Goal: Task Accomplishment & Management: Complete application form

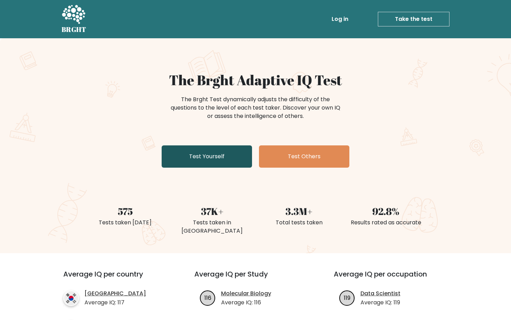
click at [199, 156] on link "Test Yourself" at bounding box center [207, 156] width 90 height 22
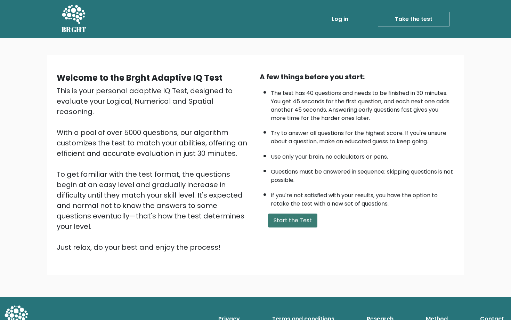
click at [277, 218] on button "Start the Test" at bounding box center [292, 220] width 49 height 14
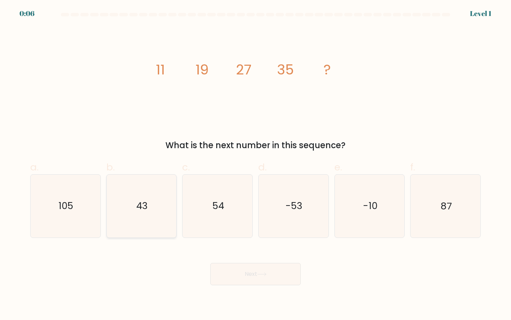
click at [154, 191] on icon "43" at bounding box center [141, 206] width 63 height 63
click at [256, 164] on input "b. 43" at bounding box center [256, 162] width 0 height 5
radio input "true"
click at [282, 283] on button "Next" at bounding box center [255, 274] width 90 height 22
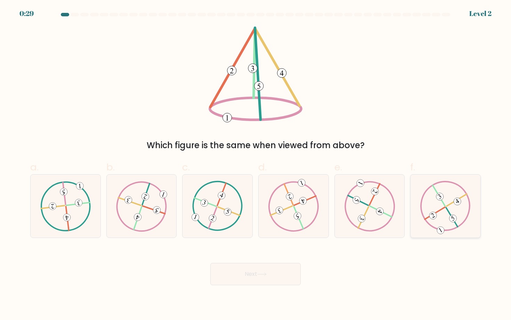
click at [449, 210] on icon at bounding box center [445, 206] width 51 height 50
click at [256, 164] on input "f." at bounding box center [256, 162] width 0 height 5
radio input "true"
click at [229, 277] on button "Next" at bounding box center [255, 274] width 90 height 22
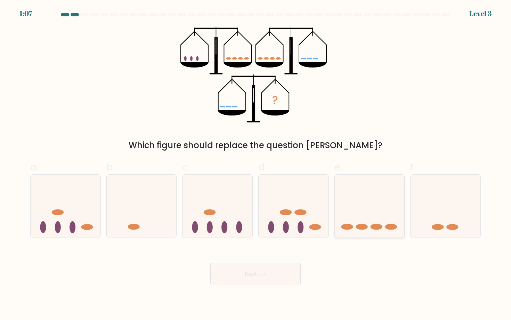
click at [377, 215] on icon at bounding box center [370, 206] width 70 height 58
click at [256, 164] on input "e." at bounding box center [256, 162] width 0 height 5
radio input "true"
click at [234, 275] on button "Next" at bounding box center [255, 274] width 90 height 22
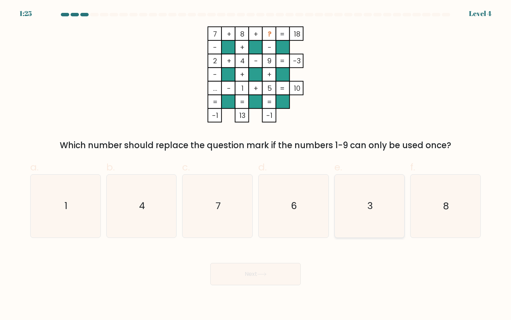
click at [370, 218] on icon "3" at bounding box center [369, 206] width 63 height 63
click at [256, 164] on input "e. 3" at bounding box center [256, 162] width 0 height 5
radio input "true"
click at [228, 274] on button "Next" at bounding box center [255, 274] width 90 height 22
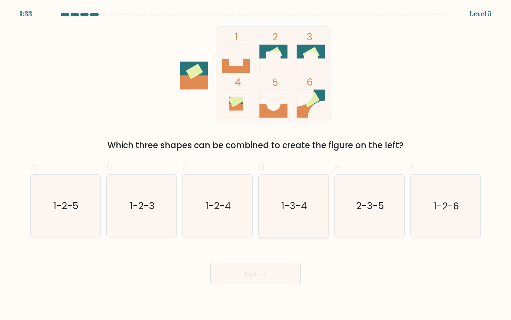
click at [299, 192] on icon "1-3-4" at bounding box center [293, 206] width 63 height 63
click at [256, 164] on input "d. 1-3-4" at bounding box center [256, 162] width 0 height 5
radio input "true"
click at [261, 276] on icon at bounding box center [261, 274] width 9 height 4
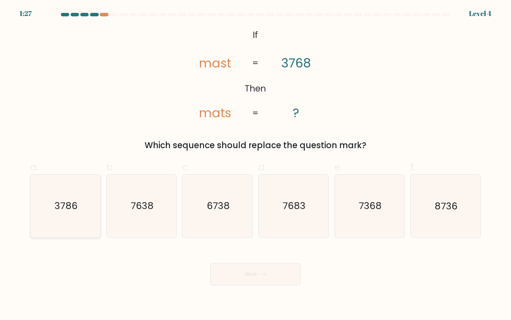
click at [92, 197] on icon "3786" at bounding box center [65, 206] width 63 height 63
click at [256, 164] on input "a. 3786" at bounding box center [256, 162] width 0 height 5
radio input "true"
click at [280, 276] on button "Next" at bounding box center [255, 274] width 90 height 22
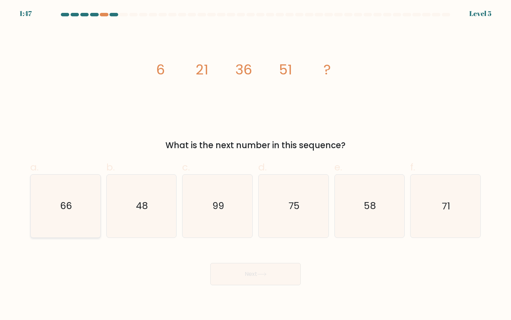
click at [46, 212] on icon "66" at bounding box center [65, 206] width 63 height 63
click at [256, 164] on input "a. 66" at bounding box center [256, 162] width 0 height 5
radio input "true"
click at [258, 267] on button "Next" at bounding box center [255, 274] width 90 height 22
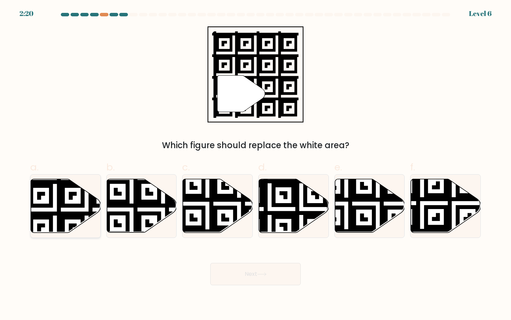
click at [52, 217] on icon at bounding box center [86, 178] width 127 height 127
click at [256, 164] on input "a." at bounding box center [256, 162] width 0 height 5
radio input "true"
click at [264, 283] on button "Next" at bounding box center [255, 274] width 90 height 22
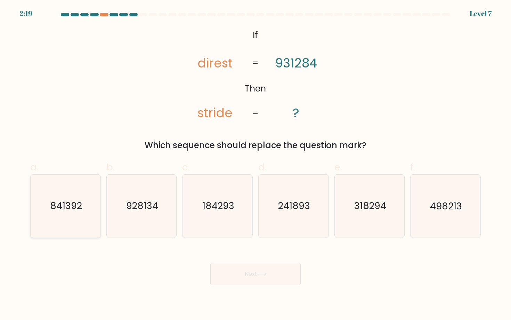
click at [74, 217] on icon "841392" at bounding box center [65, 206] width 63 height 63
click at [256, 164] on input "a. 841392" at bounding box center [256, 162] width 0 height 5
radio input "true"
click at [250, 270] on button "Next" at bounding box center [255, 274] width 90 height 22
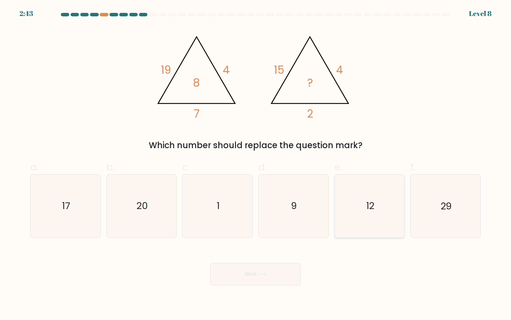
click at [361, 213] on icon "12" at bounding box center [369, 206] width 63 height 63
click at [256, 164] on input "e. 12" at bounding box center [256, 162] width 0 height 5
radio input "true"
click at [287, 273] on button "Next" at bounding box center [255, 274] width 90 height 22
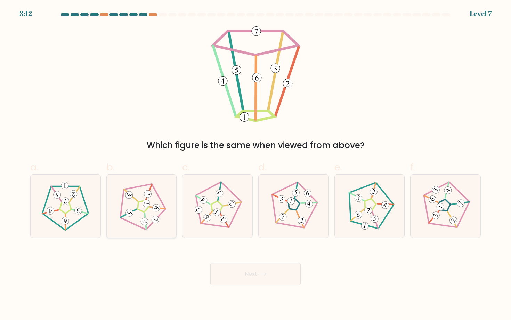
click at [155, 221] on 557 at bounding box center [155, 220] width 8 height 8
click at [256, 164] on input "b." at bounding box center [256, 162] width 0 height 5
radio input "true"
click at [445, 203] on icon at bounding box center [446, 206] width 50 height 50
click at [256, 164] on input "f." at bounding box center [256, 162] width 0 height 5
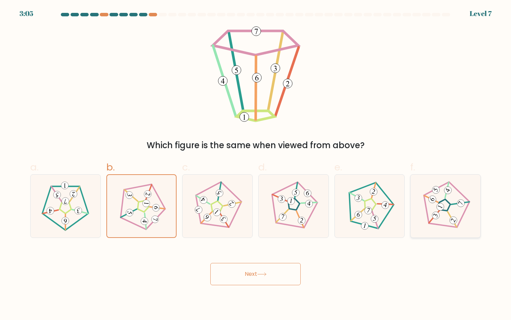
radio input "true"
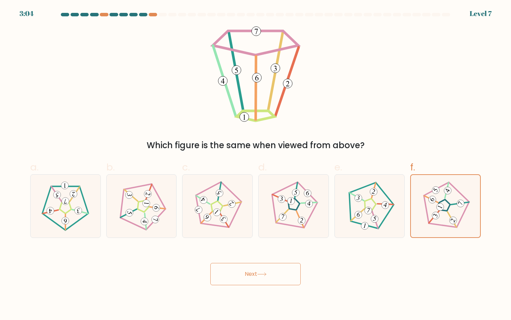
click at [283, 281] on button "Next" at bounding box center [255, 274] width 90 height 22
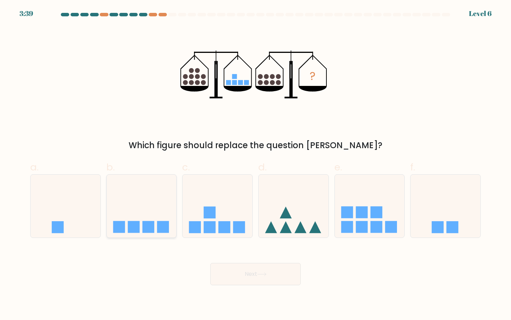
click at [146, 183] on icon at bounding box center [142, 206] width 70 height 58
click at [256, 164] on input "b." at bounding box center [256, 162] width 0 height 5
radio input "true"
click at [258, 278] on button "Next" at bounding box center [255, 274] width 90 height 22
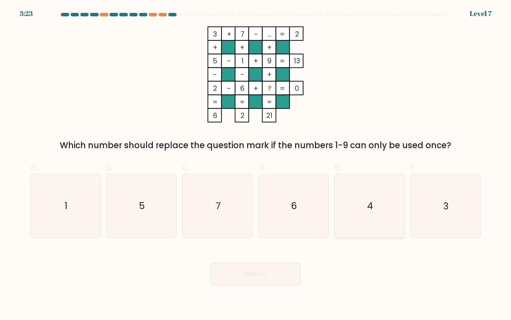
click at [362, 210] on icon "4" at bounding box center [369, 206] width 63 height 63
click at [256, 164] on input "e. 4" at bounding box center [256, 162] width 0 height 5
radio input "true"
click at [244, 270] on button "Next" at bounding box center [255, 274] width 90 height 22
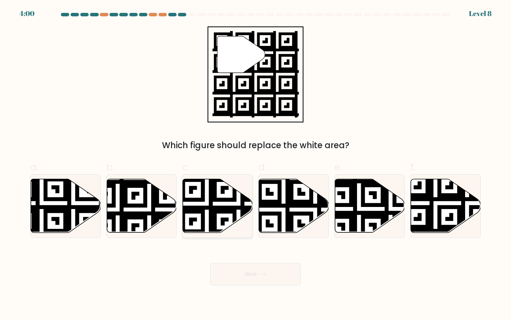
click at [203, 195] on icon at bounding box center [238, 235] width 127 height 127
click at [256, 164] on input "c." at bounding box center [256, 162] width 0 height 5
radio input "true"
click at [434, 223] on icon at bounding box center [446, 206] width 70 height 54
click at [256, 164] on input "f." at bounding box center [256, 162] width 0 height 5
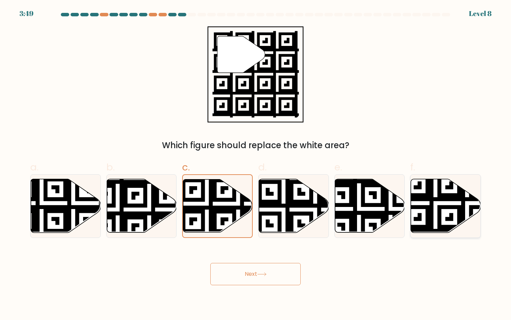
radio input "true"
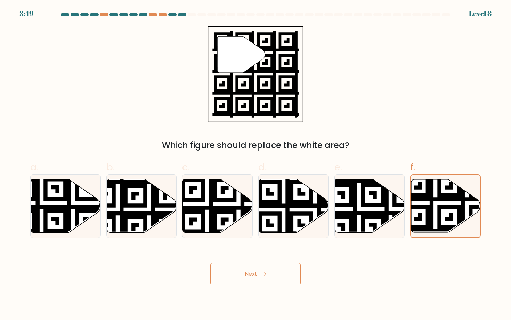
click at [271, 281] on button "Next" at bounding box center [255, 274] width 90 height 22
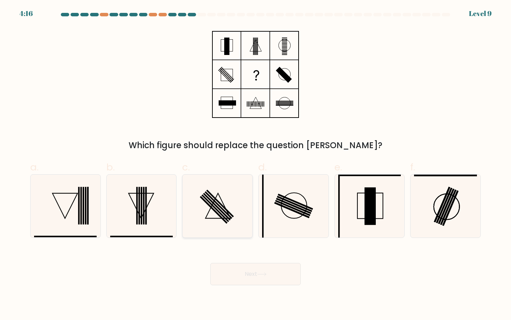
click at [236, 200] on icon at bounding box center [217, 206] width 63 height 63
click at [256, 164] on input "c." at bounding box center [256, 162] width 0 height 5
radio input "true"
click at [265, 272] on button "Next" at bounding box center [255, 274] width 90 height 22
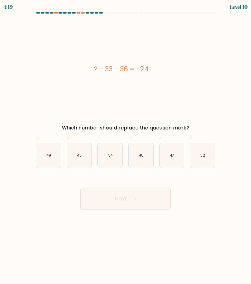
drag, startPoint x: 77, startPoint y: 67, endPoint x: 198, endPoint y: 126, distance: 134.2
click at [198, 126] on div "? - 33 - 36 = -24 Which number should replace the question mark?" at bounding box center [126, 77] width 188 height 110
copy div "? - 33 - 36 = -24 Which number should replace the question mark?"
click at [80, 150] on icon "45" at bounding box center [79, 155] width 25 height 25
click at [126, 146] on input "b. 45" at bounding box center [126, 144] width 0 height 5
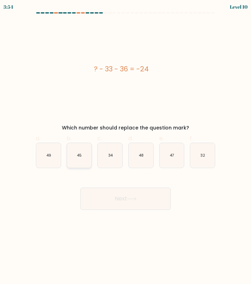
radio input "true"
click at [123, 199] on button "Next" at bounding box center [125, 198] width 90 height 22
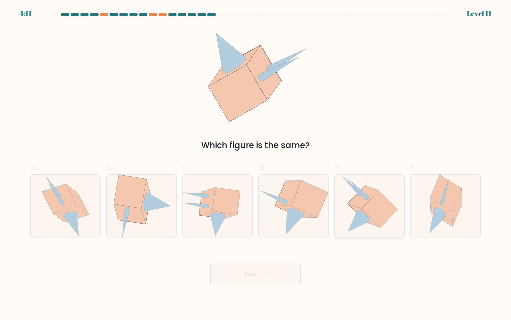
click at [369, 207] on icon at bounding box center [380, 209] width 36 height 37
click at [256, 164] on input "e." at bounding box center [256, 162] width 0 height 5
radio input "true"
click at [285, 271] on button "Next" at bounding box center [255, 274] width 90 height 22
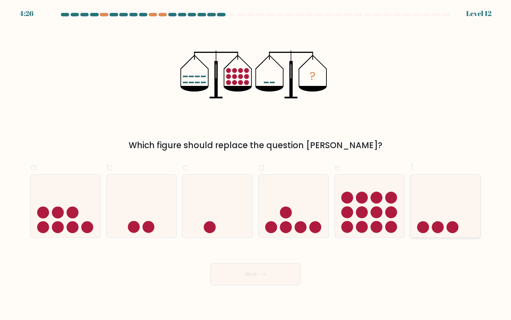
click at [451, 196] on icon at bounding box center [446, 206] width 70 height 58
click at [256, 164] on input "f." at bounding box center [256, 162] width 0 height 5
radio input "true"
click at [254, 279] on button "Next" at bounding box center [255, 274] width 90 height 22
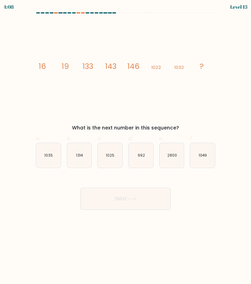
drag, startPoint x: 13, startPoint y: 46, endPoint x: 198, endPoint y: 127, distance: 201.8
click at [198, 127] on form at bounding box center [125, 110] width 251 height 197
copy div "19 133 143 146 1022 1032 ? What is the next number in this sequence?"
click at [153, 78] on icon "image/svg+xml 16 19 133 143 146 1022 1032 ?" at bounding box center [125, 69] width 182 height 94
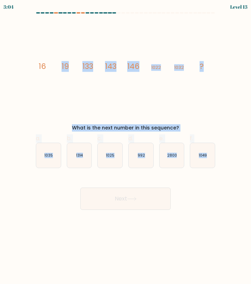
drag, startPoint x: 17, startPoint y: 57, endPoint x: 225, endPoint y: 145, distance: 225.1
click at [225, 145] on form at bounding box center [125, 110] width 251 height 197
copy form "19 133 143 146 1022 1032 ? What is the next number in this sequence? a. 1035 b.…"
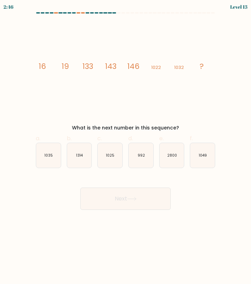
click at [150, 103] on icon "image/svg+xml 16 19 133 143 146 1022 1032 ?" at bounding box center [125, 69] width 182 height 94
click at [203, 156] on text "1049" at bounding box center [203, 155] width 8 height 5
click at [126, 146] on input "f. 1049" at bounding box center [126, 144] width 0 height 5
radio input "true"
click at [128, 208] on button "Next" at bounding box center [125, 198] width 90 height 22
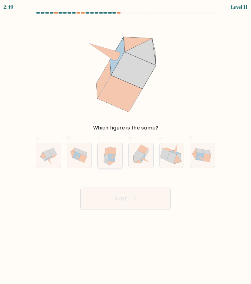
click at [114, 162] on icon at bounding box center [110, 155] width 22 height 25
click at [126, 146] on input "c." at bounding box center [126, 144] width 0 height 5
radio input "true"
click at [119, 196] on button "Next" at bounding box center [125, 198] width 90 height 22
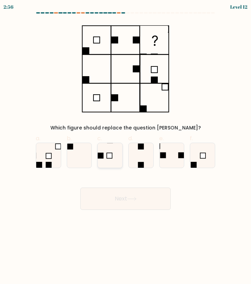
click at [107, 161] on icon at bounding box center [110, 155] width 25 height 25
click at [126, 146] on input "c." at bounding box center [126, 144] width 0 height 5
radio input "true"
click at [207, 162] on icon at bounding box center [202, 155] width 25 height 25
click at [126, 146] on input "f." at bounding box center [126, 144] width 0 height 5
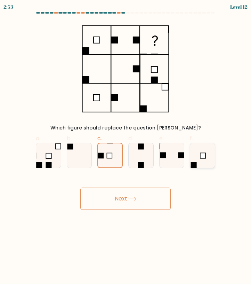
radio input "true"
click at [147, 184] on div "Next" at bounding box center [126, 190] width 188 height 39
click at [147, 192] on button "Next" at bounding box center [125, 198] width 90 height 22
click at [147, 202] on button "Next" at bounding box center [125, 198] width 90 height 22
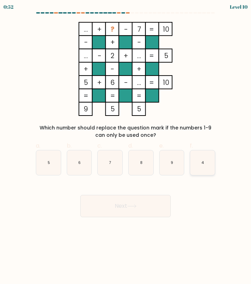
click at [203, 161] on text "4" at bounding box center [203, 162] width 2 height 5
click at [126, 146] on input "f. 4" at bounding box center [126, 144] width 0 height 5
radio input "true"
click at [133, 205] on icon at bounding box center [131, 206] width 9 height 4
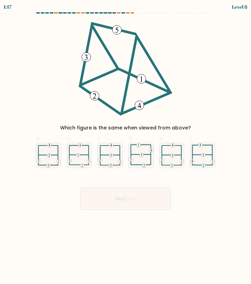
click at [139, 184] on div "Next" at bounding box center [126, 190] width 188 height 39
click at [172, 149] on icon at bounding box center [172, 155] width 24 height 25
click at [126, 146] on input "e." at bounding box center [126, 144] width 0 height 5
radio input "true"
click at [145, 194] on button "Next" at bounding box center [125, 198] width 90 height 22
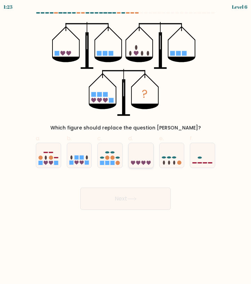
click at [134, 155] on icon at bounding box center [141, 155] width 25 height 21
click at [126, 146] on input "d." at bounding box center [126, 144] width 0 height 5
radio input "true"
click at [129, 205] on button "Next" at bounding box center [125, 198] width 90 height 22
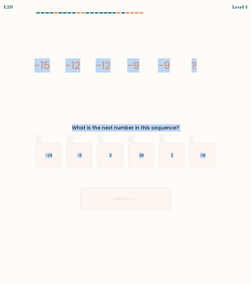
drag, startPoint x: 39, startPoint y: 64, endPoint x: 220, endPoint y: 157, distance: 203.7
click at [220, 157] on form at bounding box center [125, 110] width 251 height 197
copy form "-15 -12 -12 -9 -9 ? What is the next number in this sequence? a. -24 b. -6 c. 3…"
click at [79, 162] on icon "-6" at bounding box center [79, 155] width 25 height 25
click at [126, 146] on input "b. -6" at bounding box center [126, 144] width 0 height 5
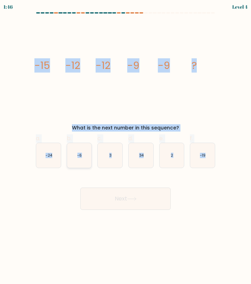
radio input "true"
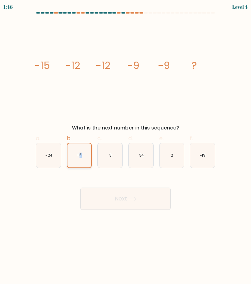
click at [79, 162] on icon "-6" at bounding box center [79, 155] width 24 height 24
click at [126, 146] on input "b. -6" at bounding box center [126, 144] width 0 height 5
click at [126, 193] on button "Next" at bounding box center [125, 198] width 90 height 22
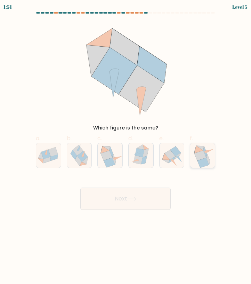
click at [208, 157] on icon at bounding box center [207, 158] width 3 height 11
click at [126, 146] on input "f." at bounding box center [126, 144] width 0 height 5
radio input "true"
click at [136, 197] on icon at bounding box center [131, 199] width 9 height 4
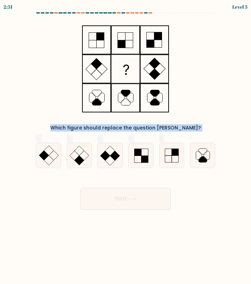
drag, startPoint x: 54, startPoint y: 14, endPoint x: 185, endPoint y: 148, distance: 187.6
click at [185, 148] on form at bounding box center [125, 110] width 251 height 197
click at [87, 149] on icon at bounding box center [79, 155] width 25 height 25
click at [126, 146] on input "b." at bounding box center [126, 144] width 0 height 5
radio input "true"
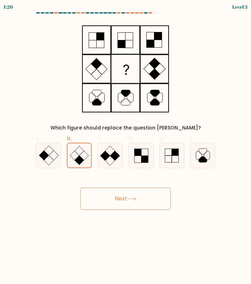
click at [126, 194] on button "Next" at bounding box center [125, 198] width 90 height 22
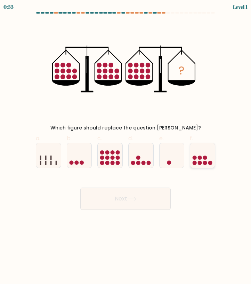
click at [205, 156] on circle at bounding box center [205, 157] width 4 height 4
click at [126, 146] on input "f." at bounding box center [126, 144] width 0 height 5
radio input "true"
click at [140, 197] on button "Next" at bounding box center [125, 198] width 90 height 22
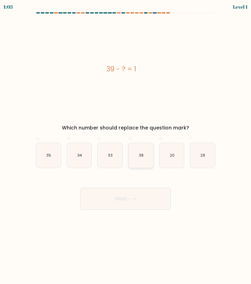
click at [140, 162] on icon "38" at bounding box center [141, 155] width 25 height 25
click at [126, 146] on input "d. 38" at bounding box center [126, 144] width 0 height 5
radio input "true"
click at [139, 199] on button "Next" at bounding box center [125, 198] width 90 height 22
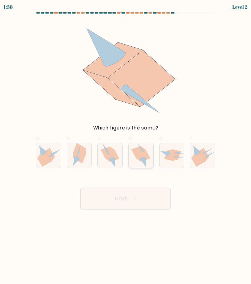
click at [139, 158] on icon at bounding box center [143, 158] width 14 height 7
click at [126, 146] on input "d." at bounding box center [126, 144] width 0 height 5
radio input "true"
click at [134, 196] on button "Next" at bounding box center [125, 198] width 90 height 22
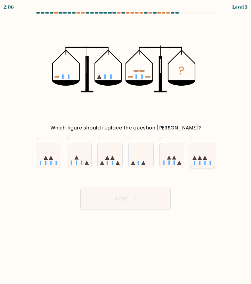
click at [201, 161] on icon at bounding box center [202, 155] width 25 height 21
click at [126, 146] on input "f." at bounding box center [126, 144] width 0 height 5
radio input "true"
click at [143, 196] on button "Next" at bounding box center [125, 198] width 90 height 22
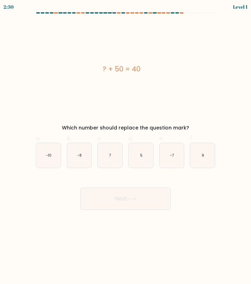
click at [149, 171] on div "Next" at bounding box center [126, 190] width 188 height 39
click at [41, 151] on icon "-10" at bounding box center [48, 155] width 25 height 25
click at [126, 146] on input "a. -10" at bounding box center [126, 144] width 0 height 5
radio input "true"
click at [107, 193] on button "Next" at bounding box center [125, 198] width 90 height 22
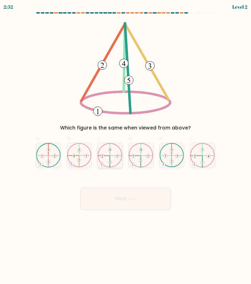
click at [114, 156] on icon at bounding box center [110, 155] width 25 height 24
click at [126, 146] on input "c." at bounding box center [126, 144] width 0 height 5
radio input "true"
click at [118, 200] on button "Next" at bounding box center [125, 198] width 90 height 22
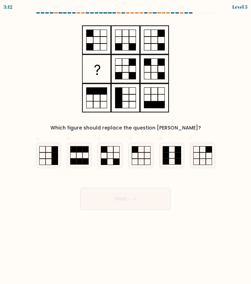
click at [123, 170] on form at bounding box center [125, 110] width 251 height 197
click at [110, 161] on icon at bounding box center [110, 155] width 25 height 25
click at [126, 146] on input "c." at bounding box center [126, 144] width 0 height 5
radio input "true"
click at [140, 202] on button "Next" at bounding box center [125, 198] width 90 height 22
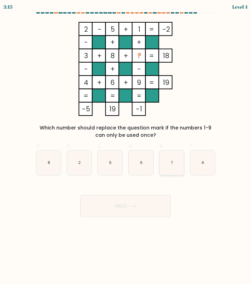
click at [167, 168] on icon "7" at bounding box center [172, 162] width 25 height 25
click at [126, 146] on input "e. 7" at bounding box center [126, 144] width 0 height 5
radio input "true"
click at [143, 217] on body "3:12 Level 4" at bounding box center [125, 142] width 251 height 284
click at [116, 204] on button "Next" at bounding box center [125, 206] width 90 height 22
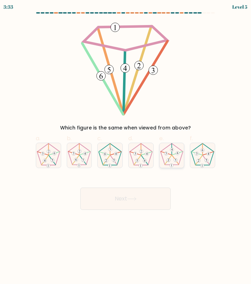
click at [171, 156] on 23 at bounding box center [168, 159] width 7 height 9
click at [126, 146] on input "e." at bounding box center [126, 144] width 0 height 5
radio input "true"
click at [121, 210] on body "3:32 Level 5" at bounding box center [125, 142] width 251 height 284
click at [121, 202] on button "Next" at bounding box center [125, 198] width 90 height 22
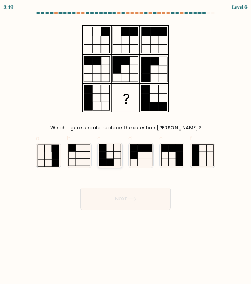
click at [115, 162] on icon at bounding box center [110, 155] width 25 height 25
click at [126, 146] on input "c." at bounding box center [126, 144] width 0 height 5
radio input "true"
click at [141, 146] on rect at bounding box center [141, 147] width 7 height 7
click at [126, 146] on input "d." at bounding box center [126, 144] width 0 height 5
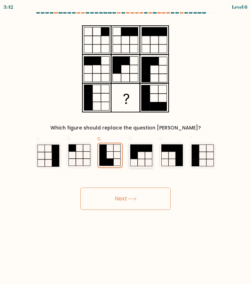
radio input "true"
click at [141, 202] on button "Next" at bounding box center [125, 198] width 90 height 22
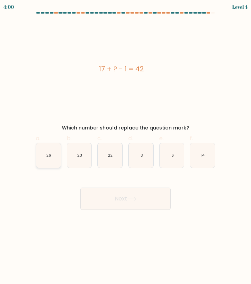
click at [42, 151] on icon "26" at bounding box center [48, 155] width 25 height 25
click at [126, 146] on input "a. 26" at bounding box center [126, 144] width 0 height 5
radio input "true"
click at [122, 205] on button "Next" at bounding box center [125, 198] width 90 height 22
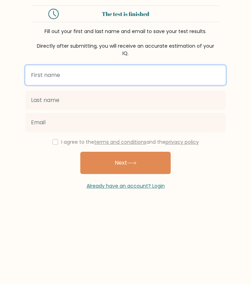
click at [75, 76] on input "text" at bounding box center [125, 74] width 200 height 19
type input "s"
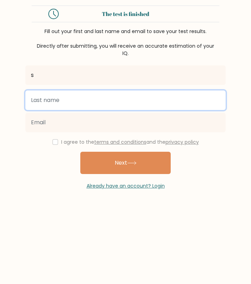
click at [39, 101] on input "text" at bounding box center [125, 99] width 200 height 19
type input "g"
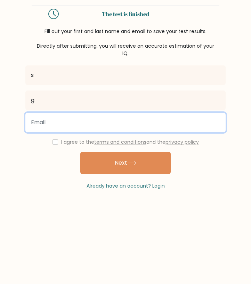
click at [33, 126] on input "email" at bounding box center [125, 122] width 200 height 19
type input "sammieweec@gmail.com"
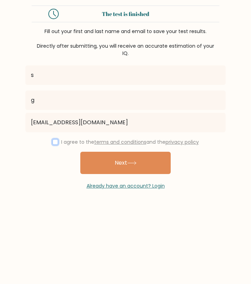
click at [53, 142] on input "checkbox" at bounding box center [56, 142] width 6 height 6
checkbox input "true"
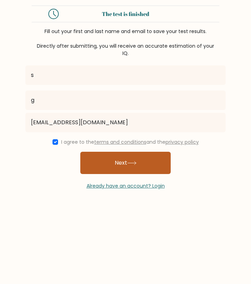
click at [96, 161] on button "Next" at bounding box center [125, 163] width 90 height 22
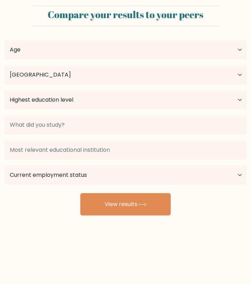
select select "AU"
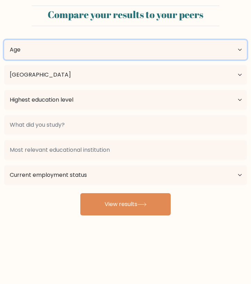
click at [56, 58] on select "Age Under [DEMOGRAPHIC_DATA] [DEMOGRAPHIC_DATA] [DEMOGRAPHIC_DATA] [DEMOGRAPHIC…" at bounding box center [125, 49] width 243 height 19
select select "18_24"
click at [4, 40] on select "Age Under [DEMOGRAPHIC_DATA] [DEMOGRAPHIC_DATA] [DEMOGRAPHIC_DATA] [DEMOGRAPHIC…" at bounding box center [125, 49] width 243 height 19
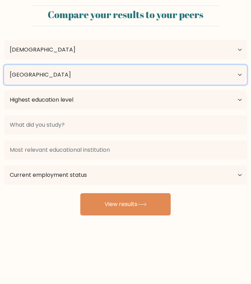
click at [41, 71] on select "Country [GEOGRAPHIC_DATA] [GEOGRAPHIC_DATA] [GEOGRAPHIC_DATA] [US_STATE] [GEOGR…" at bounding box center [125, 74] width 243 height 19
click at [4, 65] on select "Country [GEOGRAPHIC_DATA] [GEOGRAPHIC_DATA] [GEOGRAPHIC_DATA] [US_STATE] [GEOGR…" at bounding box center [125, 74] width 243 height 19
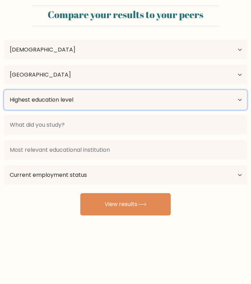
click at [39, 99] on select "Highest education level No schooling Primary Lower Secondary Upper Secondary Oc…" at bounding box center [125, 99] width 243 height 19
select select "bachelors_degree"
click at [4, 90] on select "Highest education level No schooling Primary Lower Secondary Upper Secondary Oc…" at bounding box center [125, 99] width 243 height 19
click at [41, 103] on select "Highest education level No schooling Primary Lower Secondary Upper Secondary Oc…" at bounding box center [125, 99] width 243 height 19
click at [4, 90] on select "Highest education level No schooling Primary Lower Secondary Upper Secondary Oc…" at bounding box center [125, 99] width 243 height 19
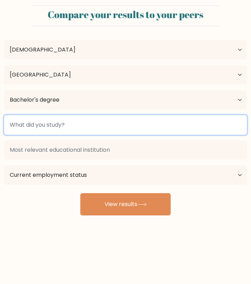
click at [58, 124] on input at bounding box center [125, 124] width 243 height 19
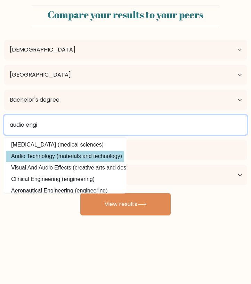
scroll to position [15, 0]
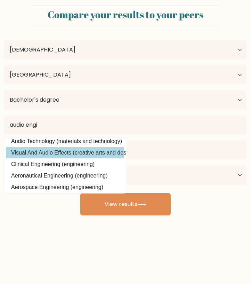
click at [53, 157] on option "Visual And Audio Effects (creative arts and design)" at bounding box center [65, 152] width 118 height 11
type input "Visual And Audio Effects"
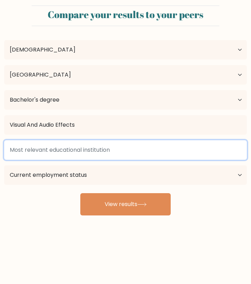
click at [82, 154] on input at bounding box center [125, 149] width 243 height 19
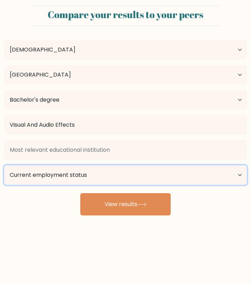
click at [74, 176] on select "Current employment status Employed Student Retired Other / prefer not to answer" at bounding box center [125, 174] width 243 height 19
select select "student"
click at [4, 165] on select "Current employment status Employed Student Retired Other / prefer not to answer" at bounding box center [125, 174] width 243 height 19
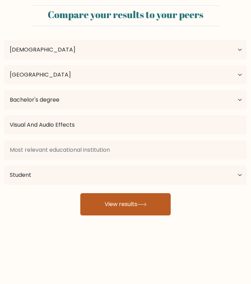
click at [110, 199] on button "View results" at bounding box center [125, 204] width 90 height 22
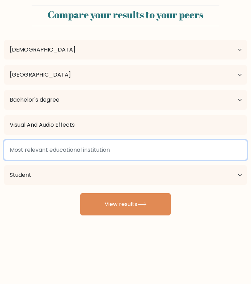
click at [85, 143] on input at bounding box center [125, 149] width 243 height 19
type input "B"
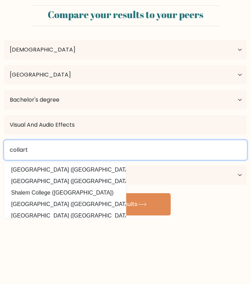
type input "collarts"
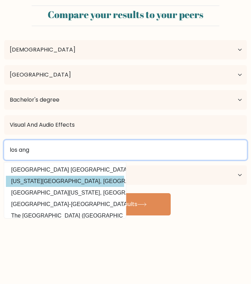
type input "los ang"
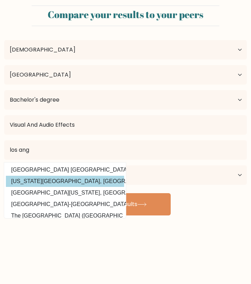
click at [66, 184] on div "los ang Antioch University Los Angeles (United States) California State Univers…" at bounding box center [125, 162] width 251 height 50
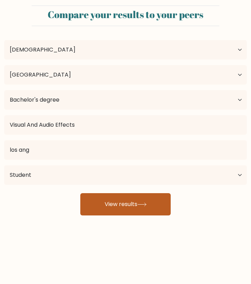
click at [92, 197] on button "View results" at bounding box center [125, 204] width 90 height 22
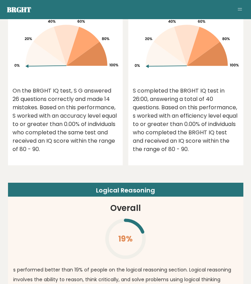
scroll to position [851, 0]
